Goal: Transaction & Acquisition: Purchase product/service

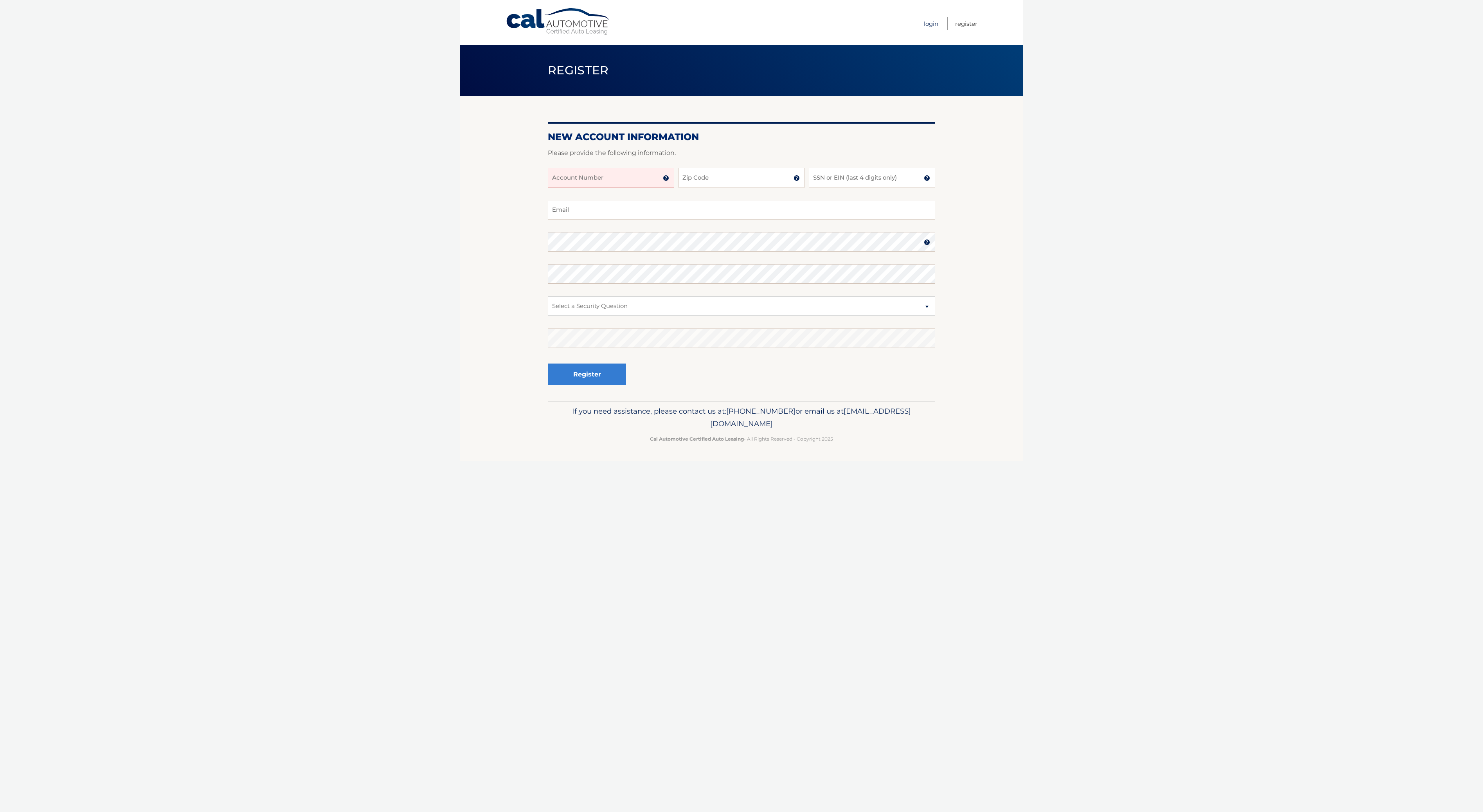
click at [924, 25] on link "Login" at bounding box center [932, 23] width 15 height 13
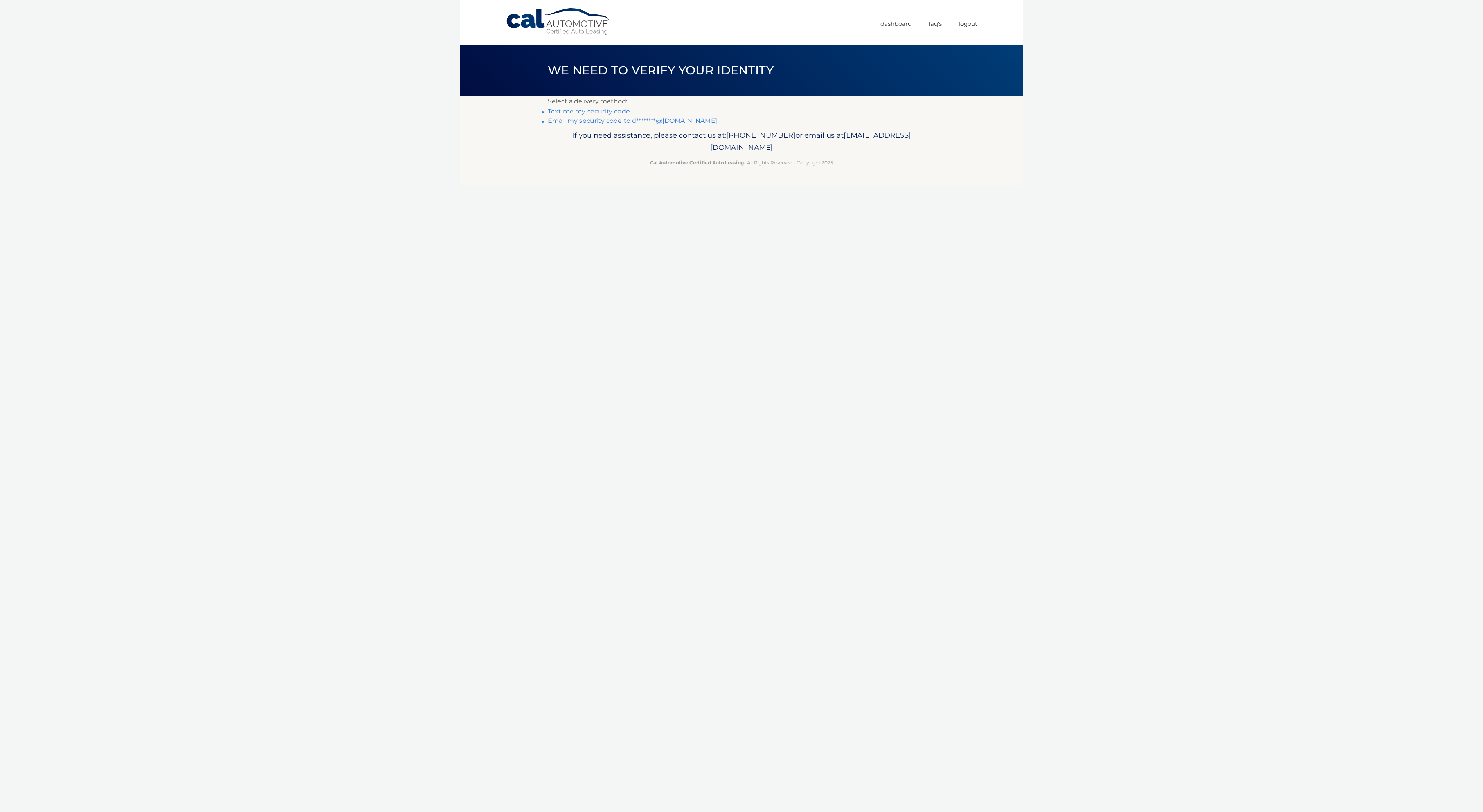
click at [590, 121] on link "Email my security code to d********@[DOMAIN_NAME]" at bounding box center [632, 121] width 169 height 7
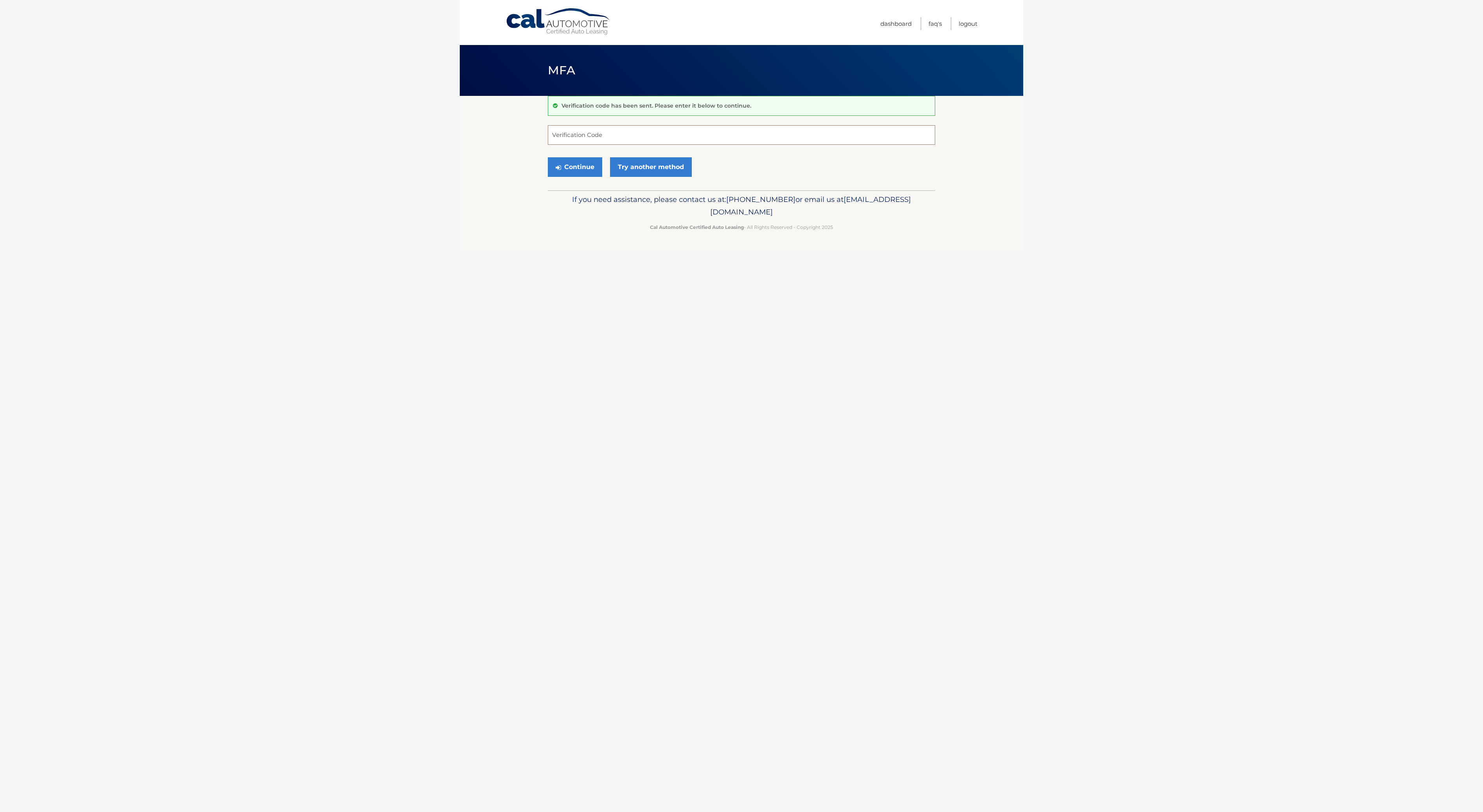
click at [561, 143] on input "Verification Code" at bounding box center [742, 135] width 387 height 19
type input "772372"
click at [574, 166] on button "Continue" at bounding box center [574, 167] width 54 height 19
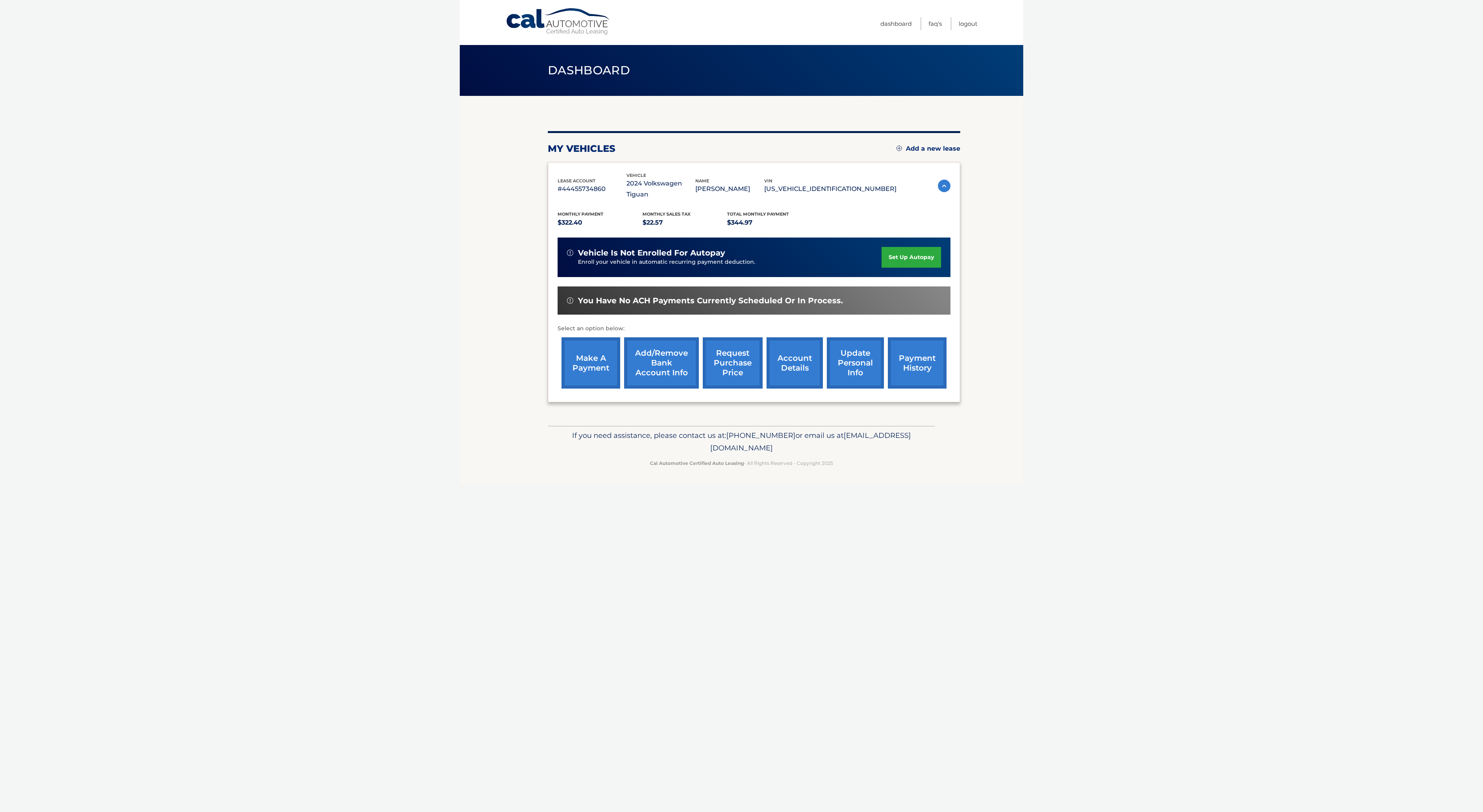
click at [598, 363] on link "make a payment" at bounding box center [591, 362] width 59 height 51
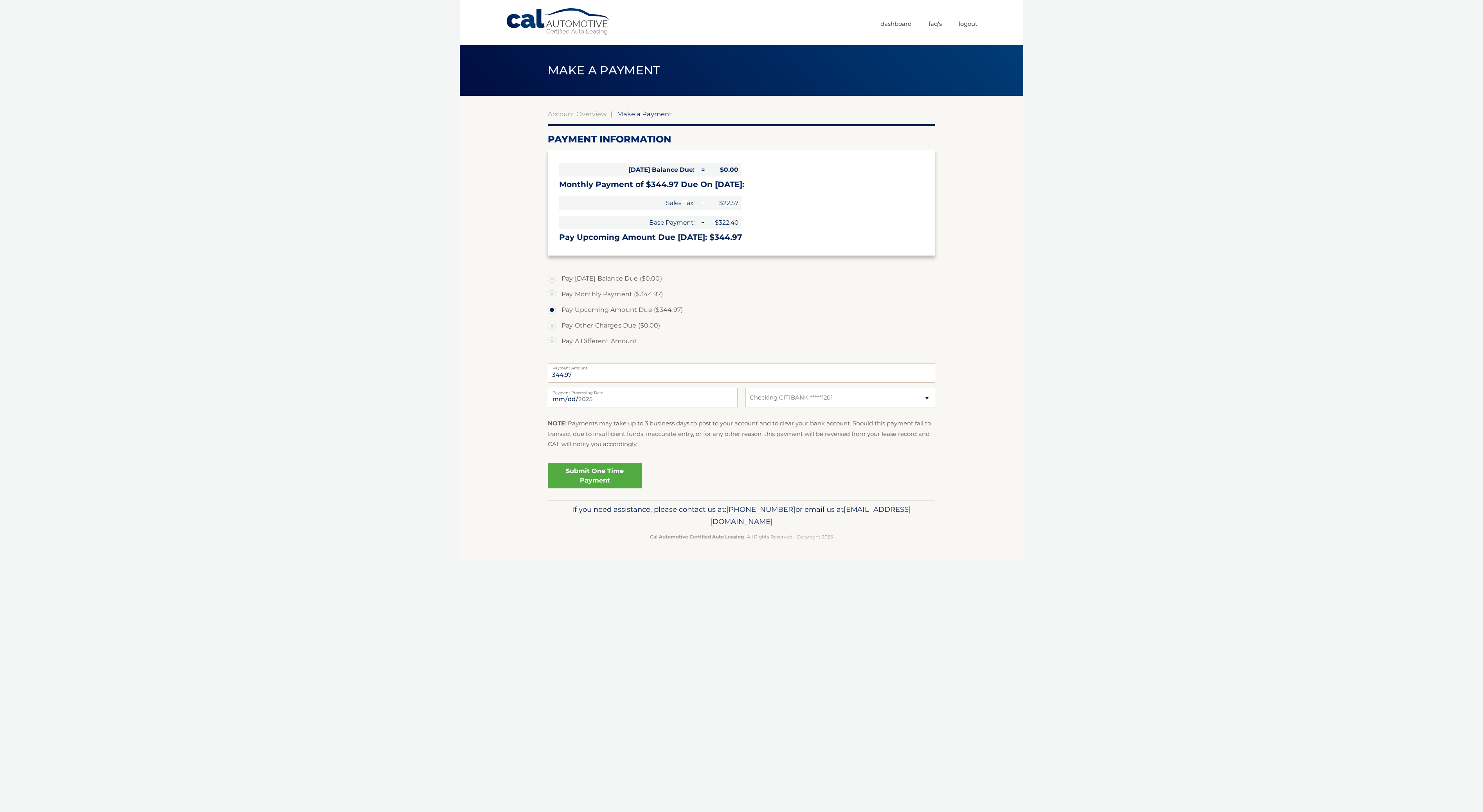
select select "NDM0Nzc2M2MtMDk5Yi00NTAxLThjZDAtOTEzYjg4MGJmMzVi"
click at [557, 296] on label "Pay Monthly Payment ($344.97)" at bounding box center [742, 294] width 387 height 16
click at [557, 296] on input "Pay Monthly Payment ($344.97)" at bounding box center [554, 292] width 8 height 13
radio input "true"
click at [609, 477] on link "Submit One Time Payment" at bounding box center [595, 476] width 94 height 25
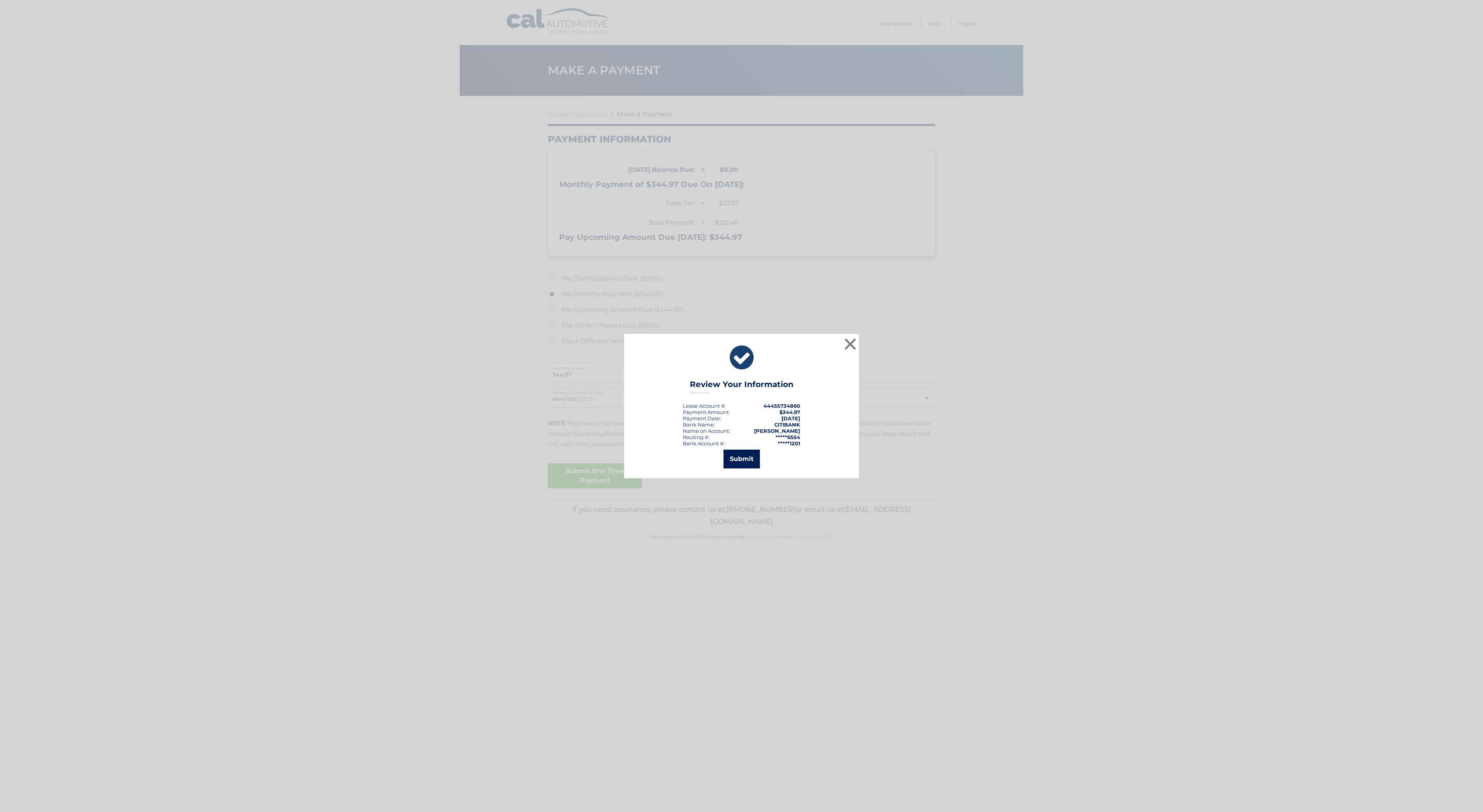
click at [749, 457] on button "Submit" at bounding box center [742, 459] width 36 height 19
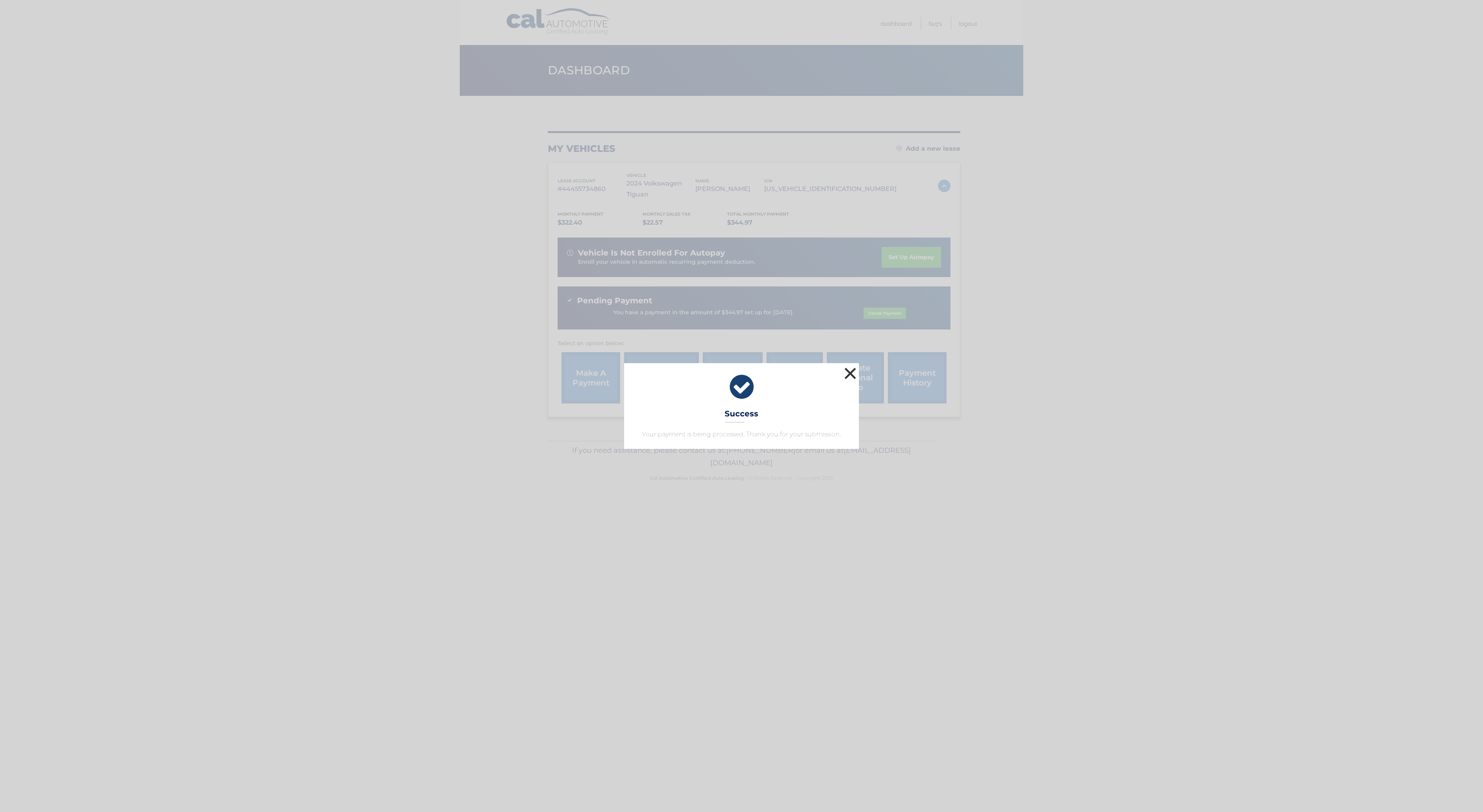
click at [848, 372] on button "×" at bounding box center [850, 373] width 16 height 16
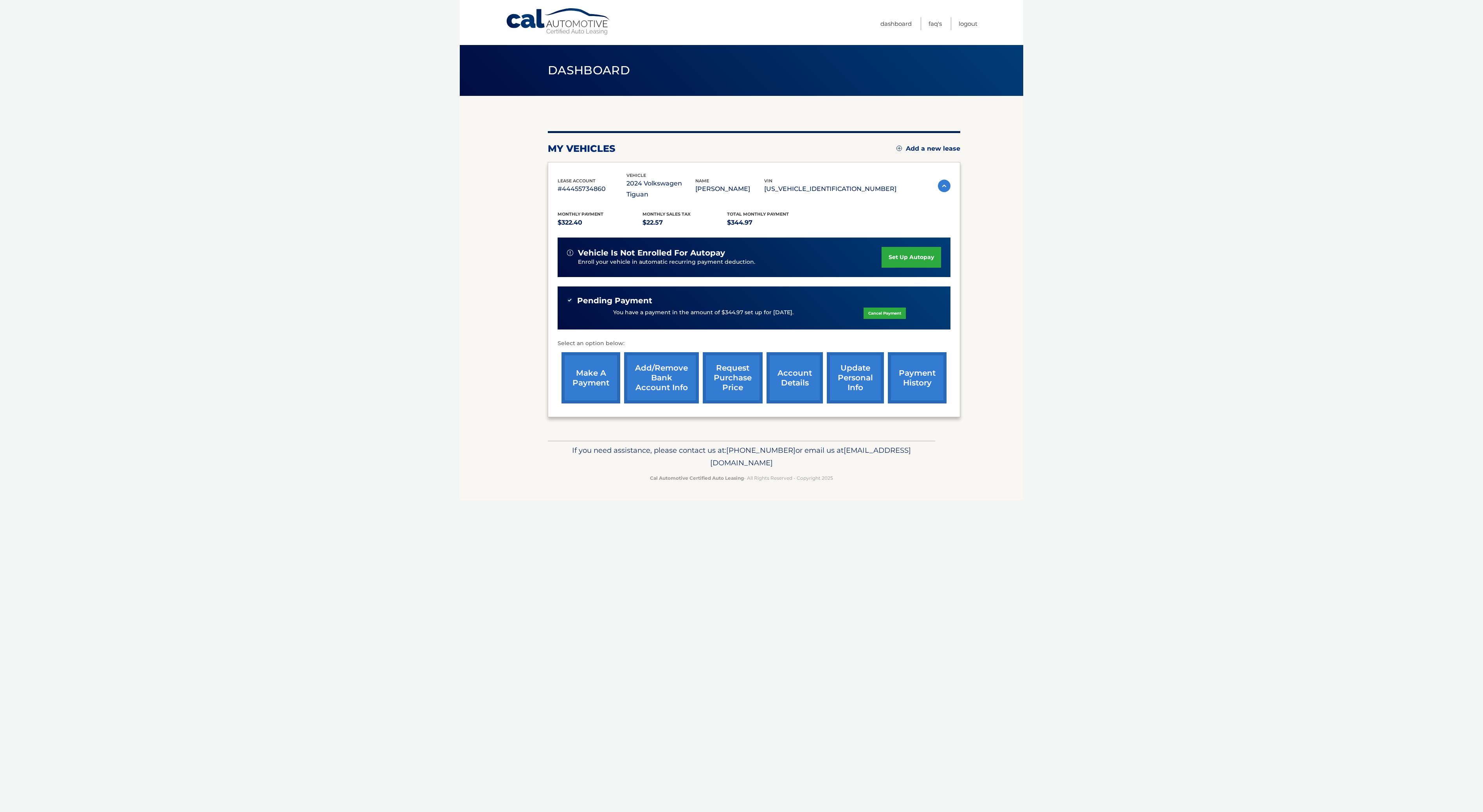
click at [888, 376] on link "payment history" at bounding box center [917, 377] width 59 height 51
